Goal: Use online tool/utility: Utilize a website feature to perform a specific function

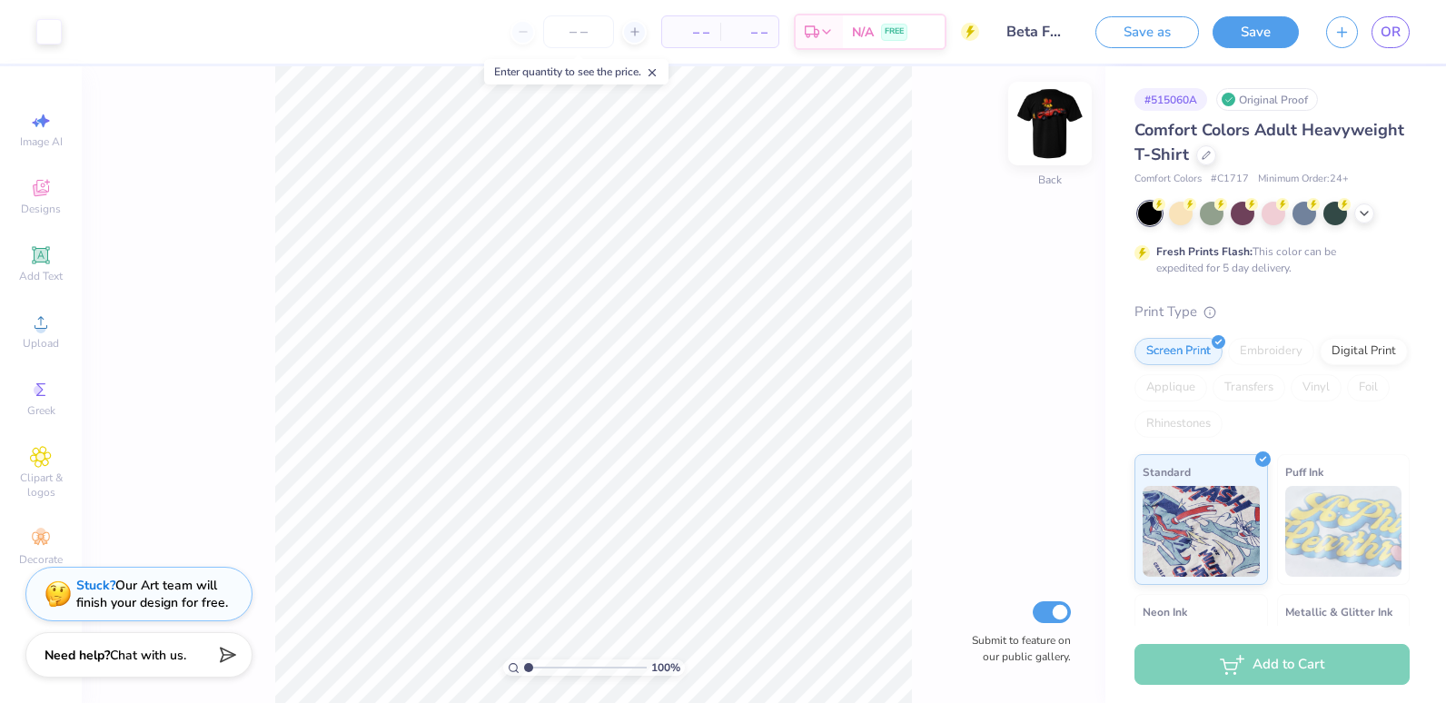
click at [1054, 139] on img at bounding box center [1050, 123] width 73 height 73
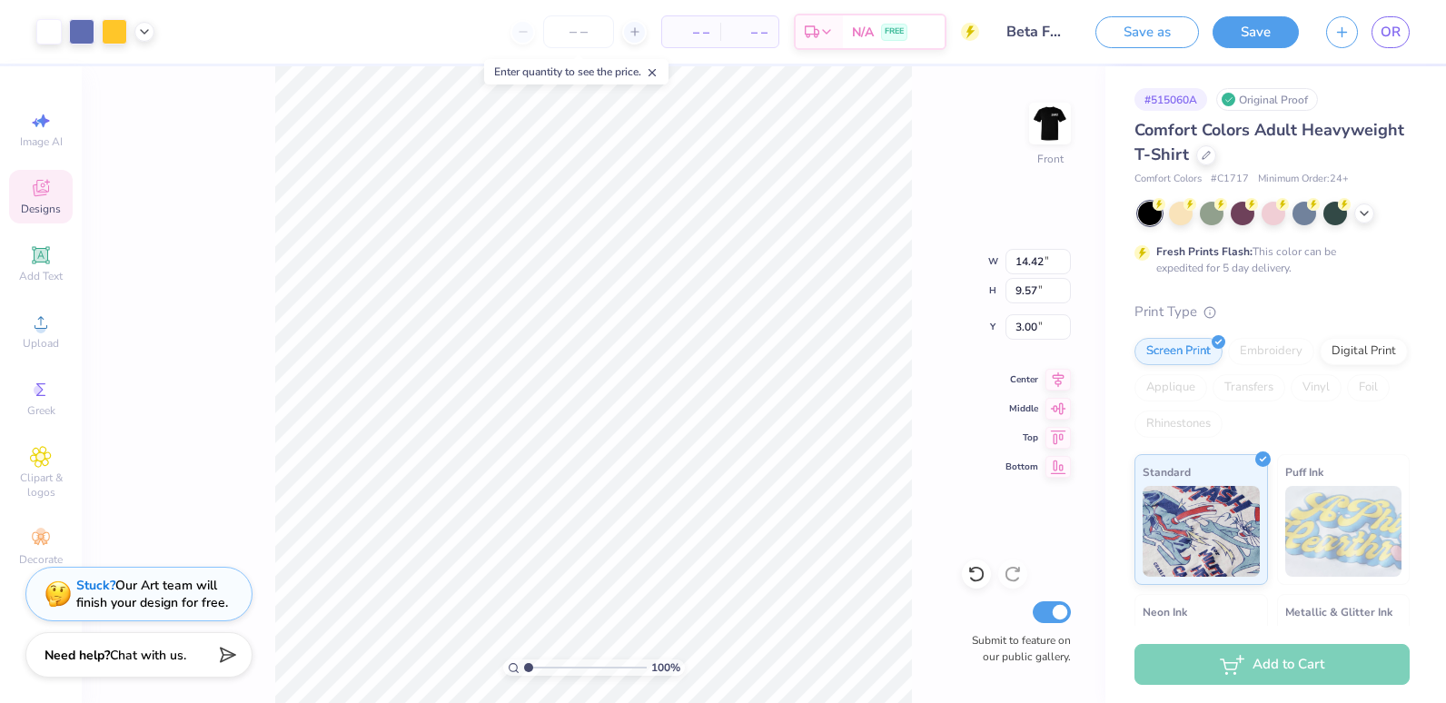
type input "14.42"
type input "9.57"
type input "0.95"
type input "9.44"
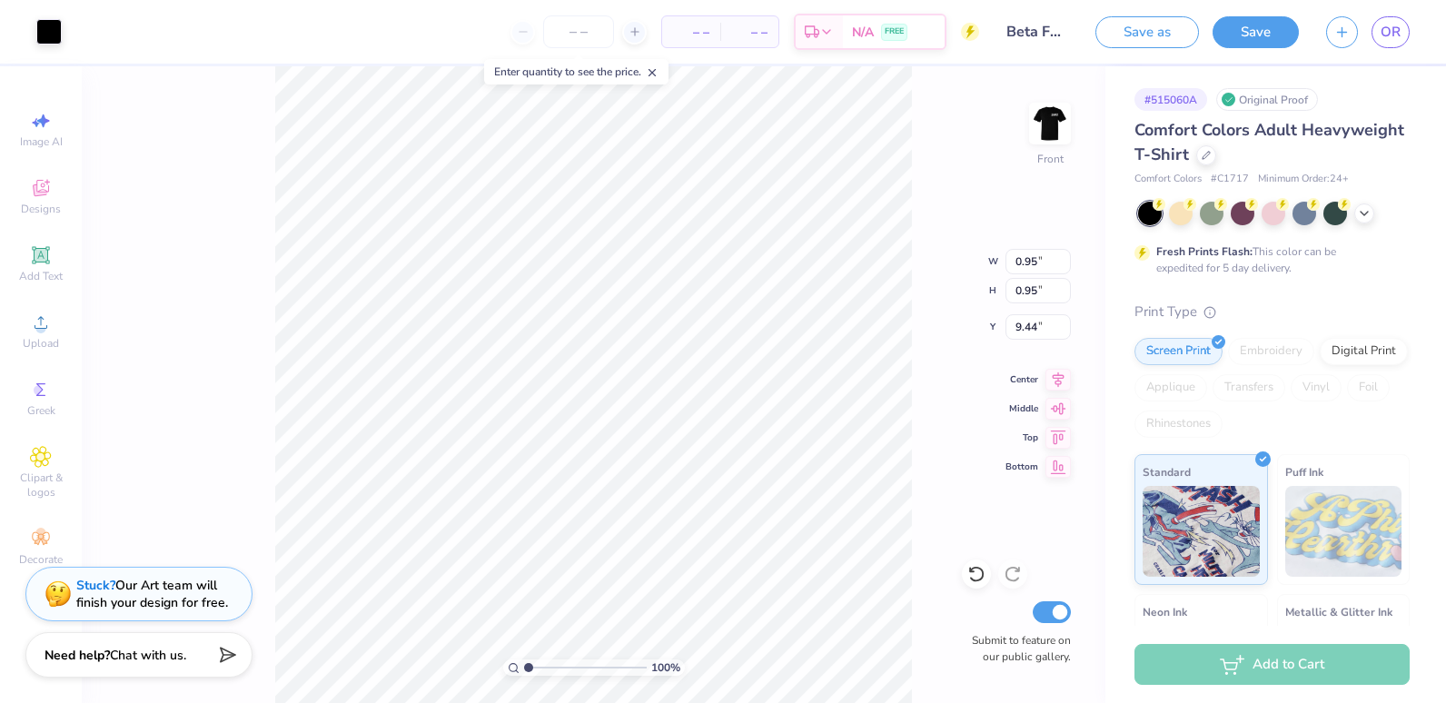
type input "0.78"
type input "0.82"
type input "9.71"
type input "0.86"
type input "0.96"
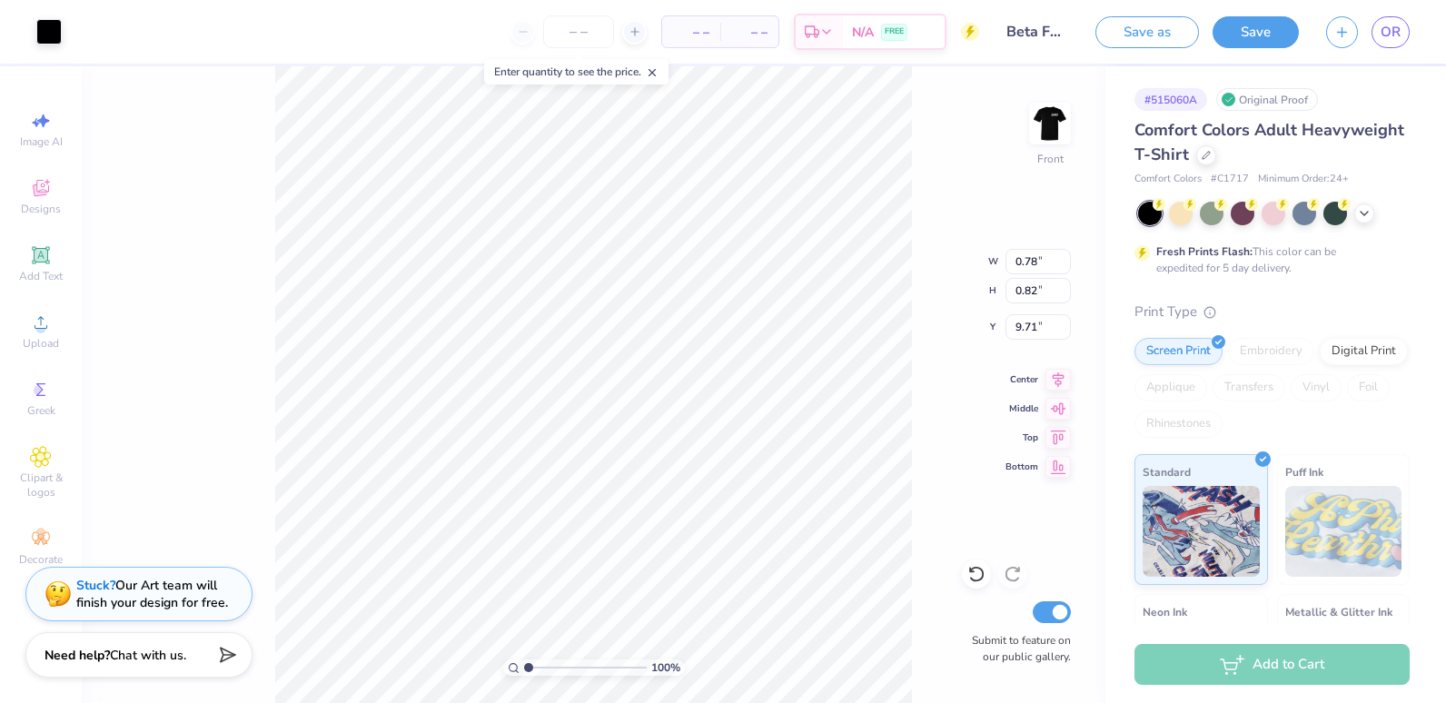
type input "9.83"
type input "0.95"
type input "9.16"
type input "0.93"
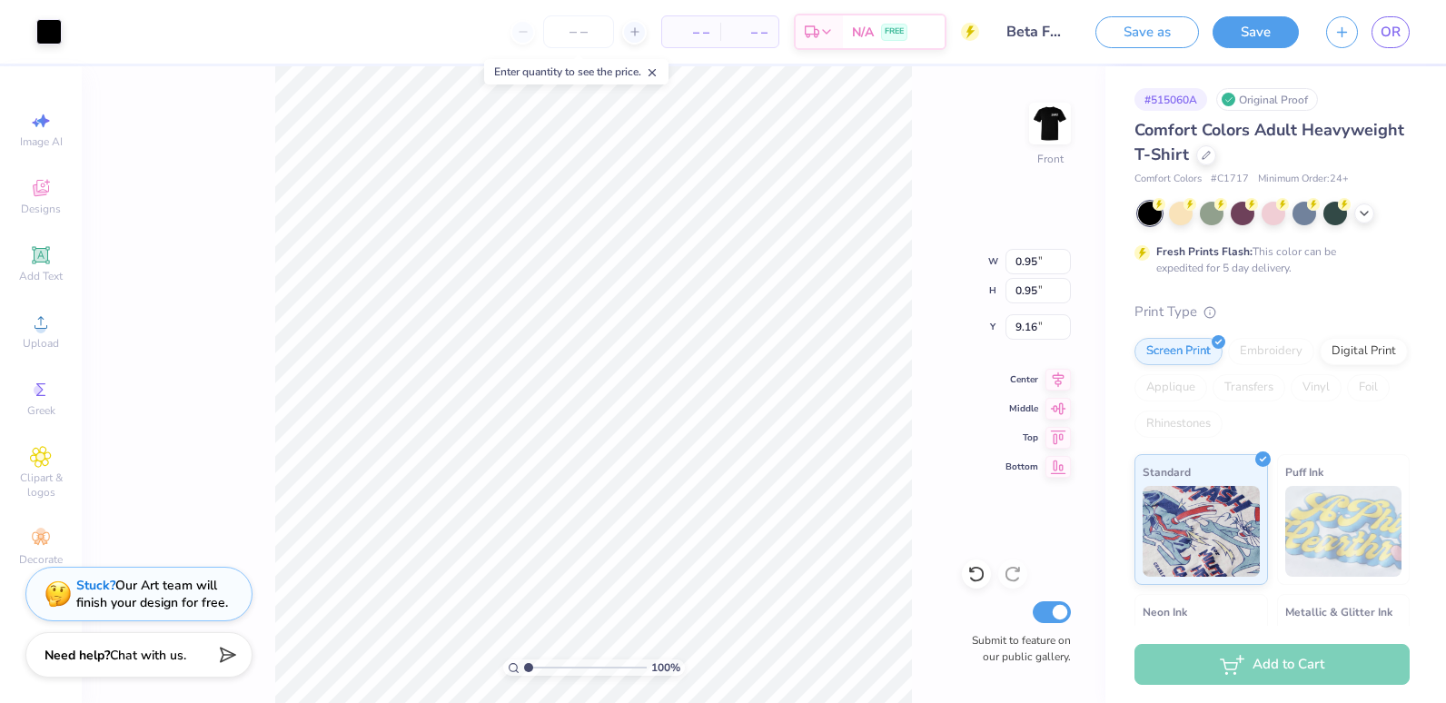
type input "0.93"
type input "9.17"
type input "0.78"
type input "0.82"
type input "9.71"
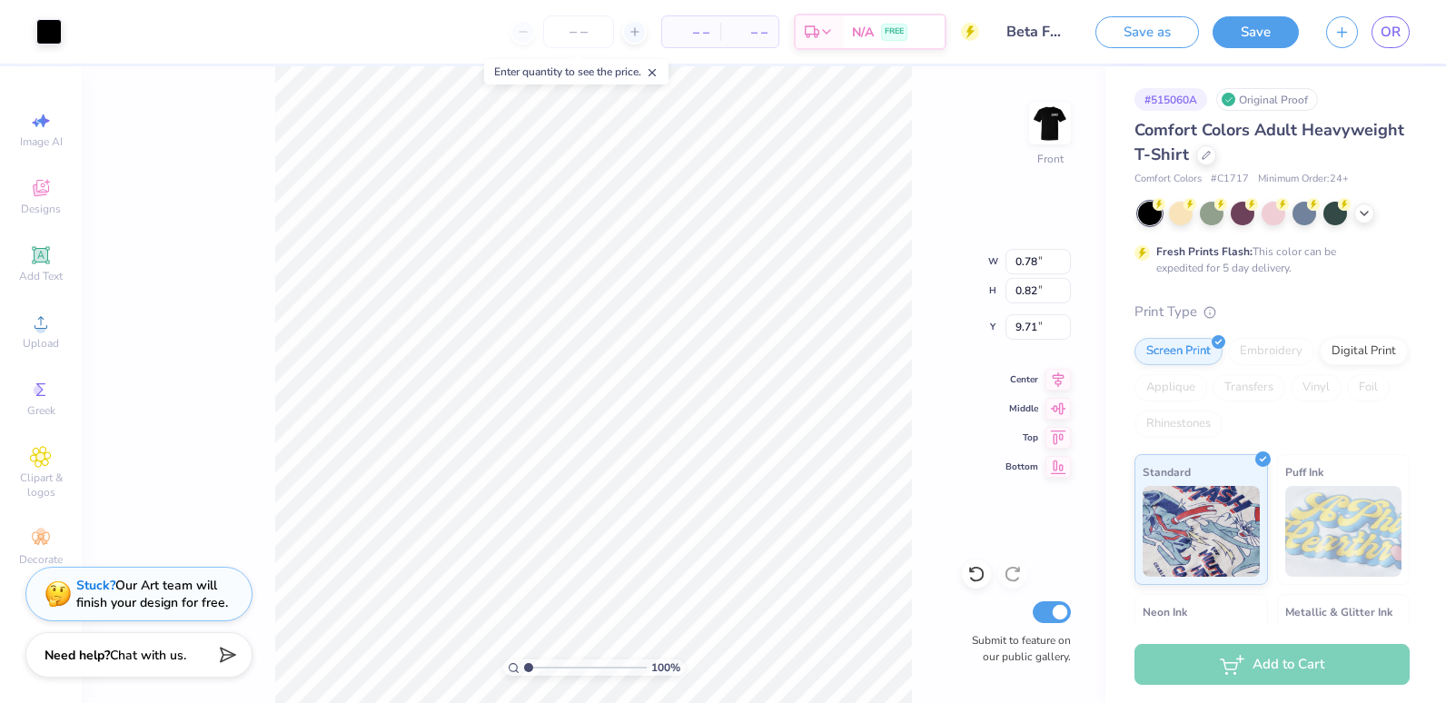
type input "0.70"
type input "0.75"
type input "9.70"
type input "0.86"
type input "0.96"
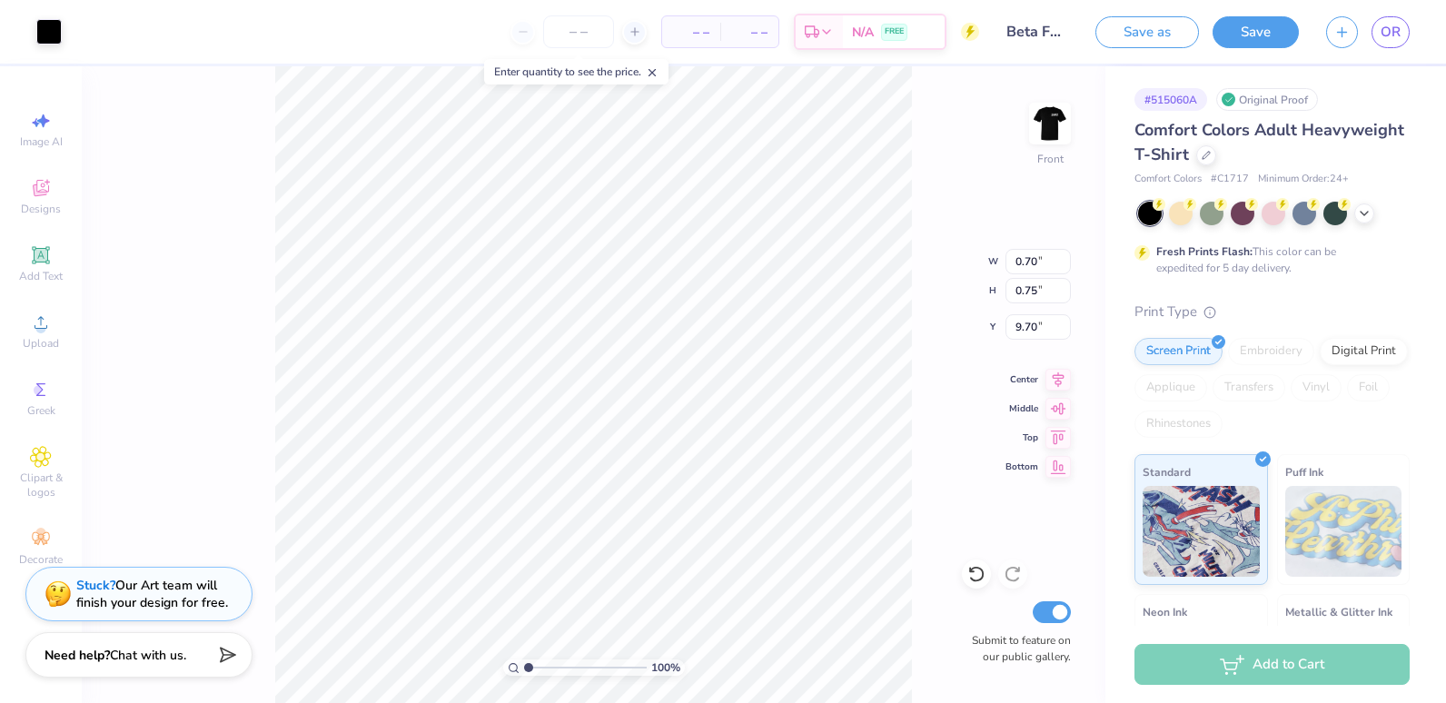
type input "9.83"
type input "0.76"
type input "0.84"
type input "9.85"
type input "0.93"
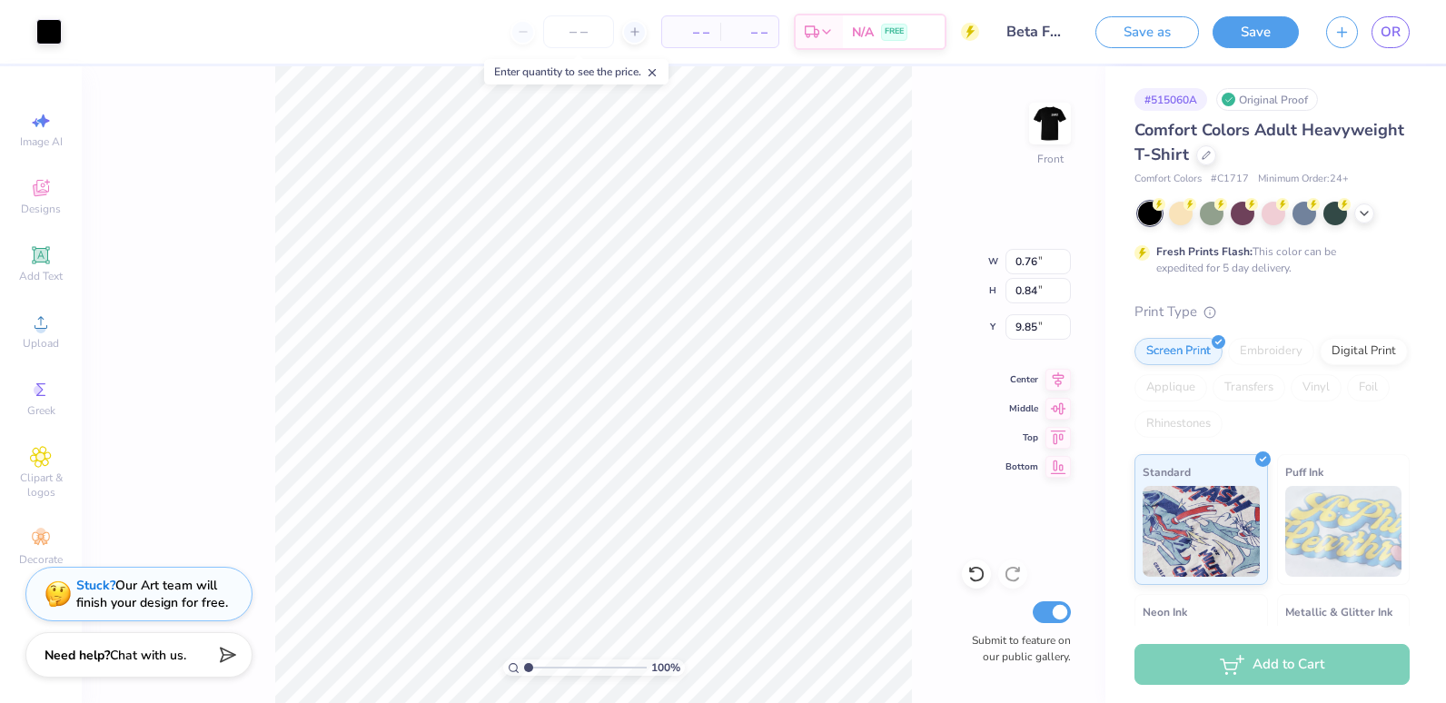
type input "0.93"
type input "9.23"
type input "14.42"
type input "9.57"
type input "3.00"
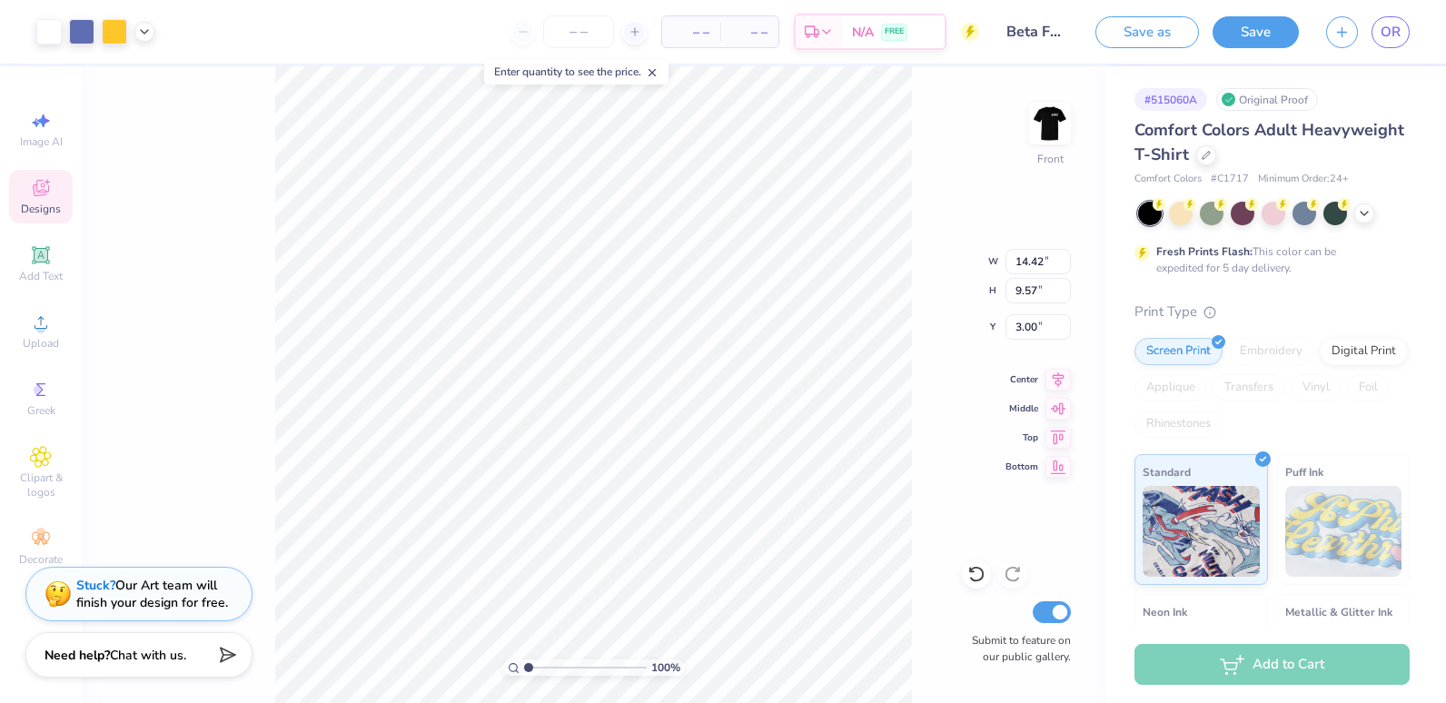
type input "11.88"
type input "7.88"
type input "3.86"
type input "0.93"
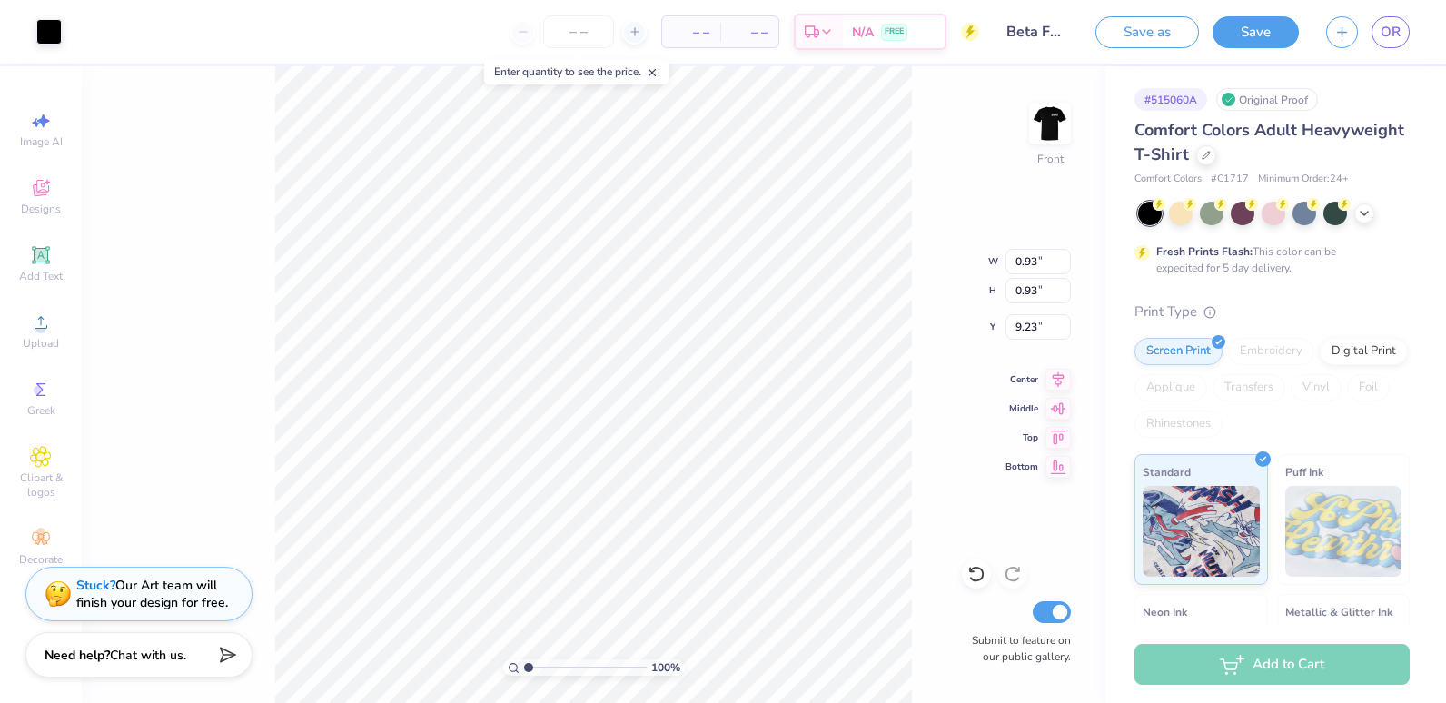
type input "9.14"
type input "0.70"
type input "0.75"
type input "9.33"
type input "0.76"
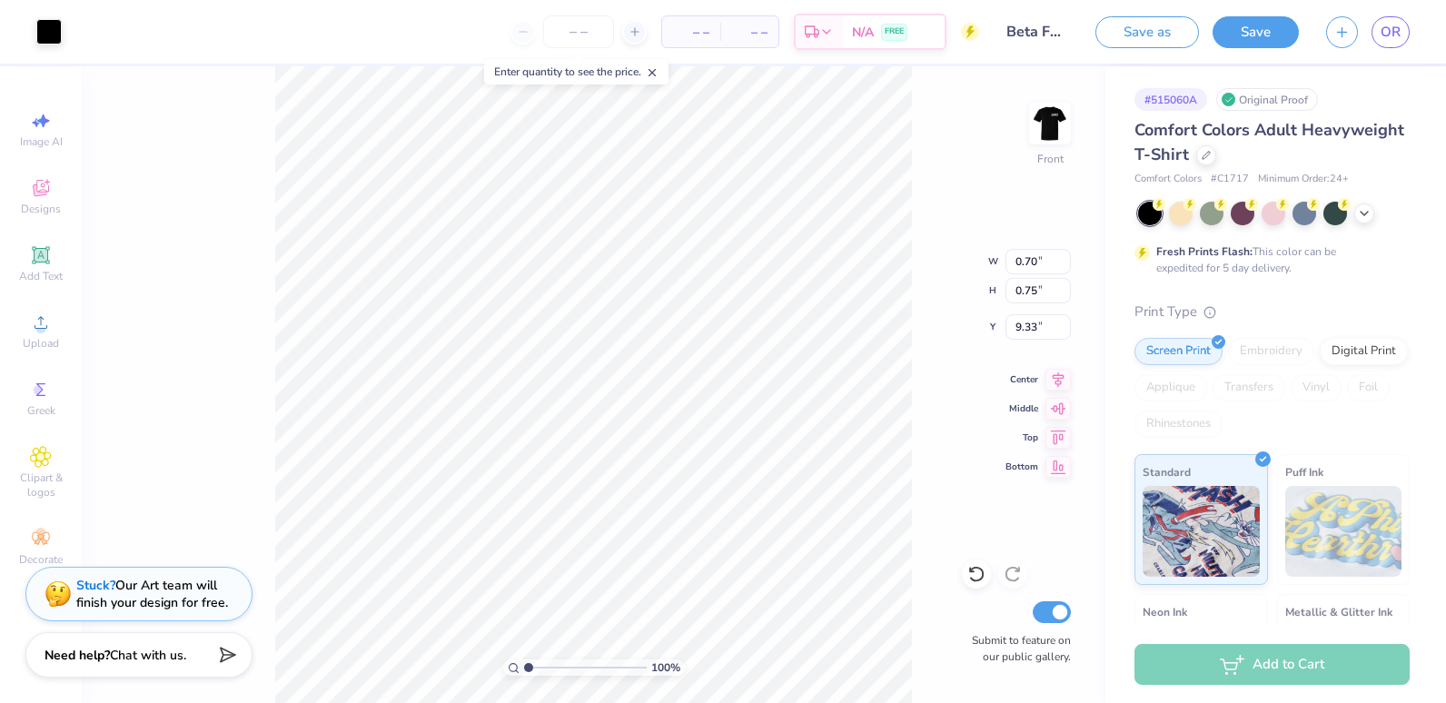
type input "0.84"
type input "9.61"
type input "0.76"
type input "0.84"
type input "9.61"
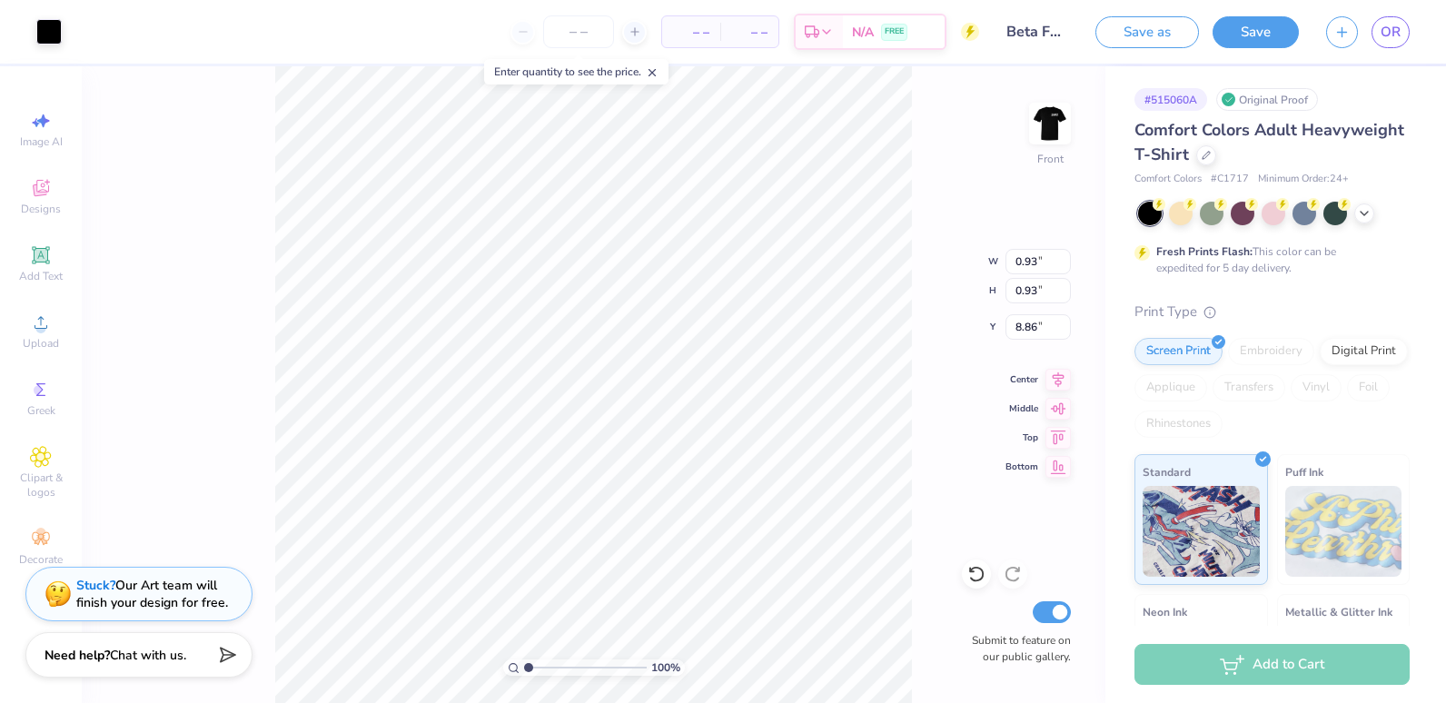
type input "8.86"
type input "0.75"
type input "0.80"
